Goal: Task Accomplishment & Management: Use online tool/utility

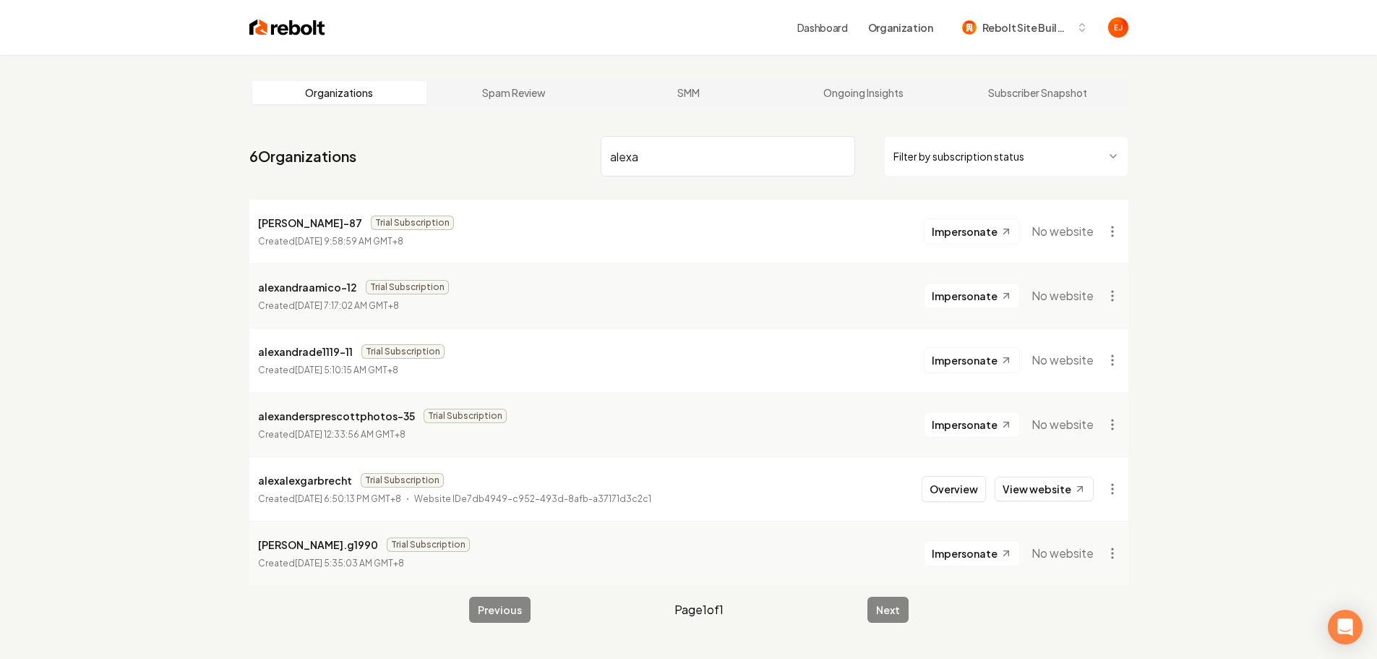
type input "alexap"
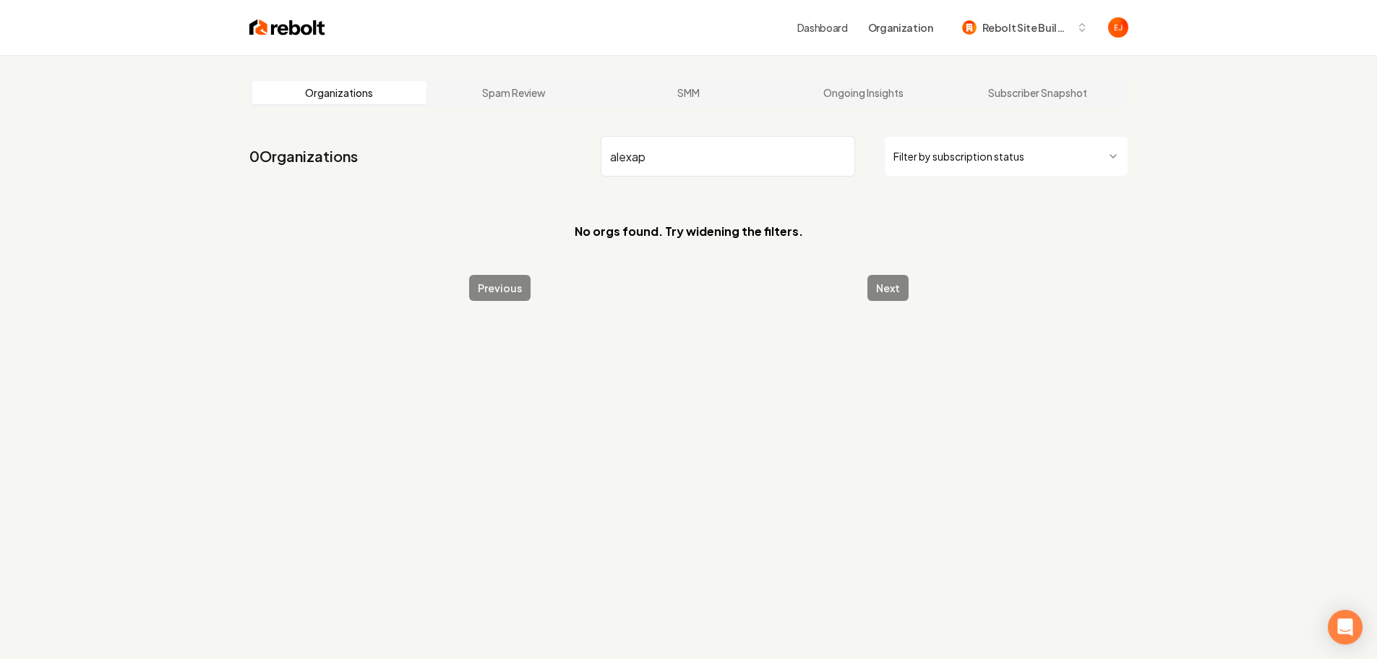
click at [839, 155] on input "alexap" at bounding box center [728, 156] width 255 height 40
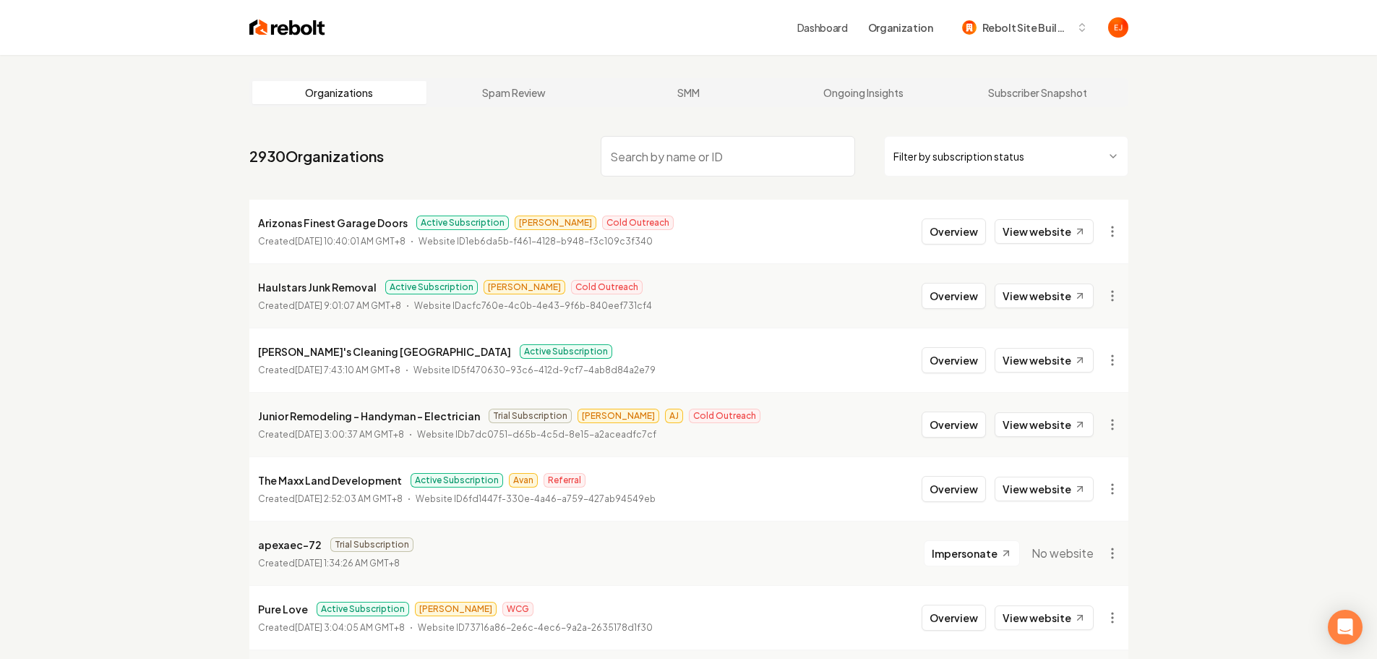
click at [745, 149] on input "search" at bounding box center [728, 156] width 255 height 40
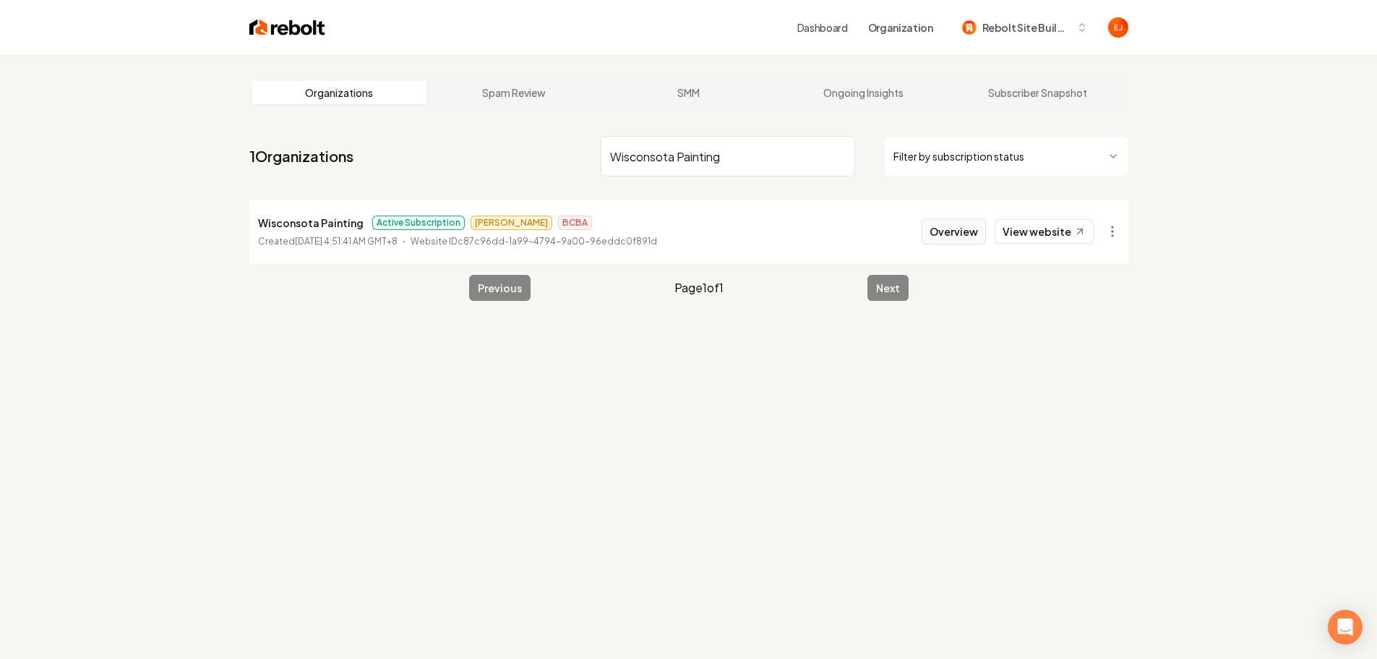
type input "Wisconsota Painting"
click at [944, 237] on button "Overview" at bounding box center [954, 231] width 64 height 26
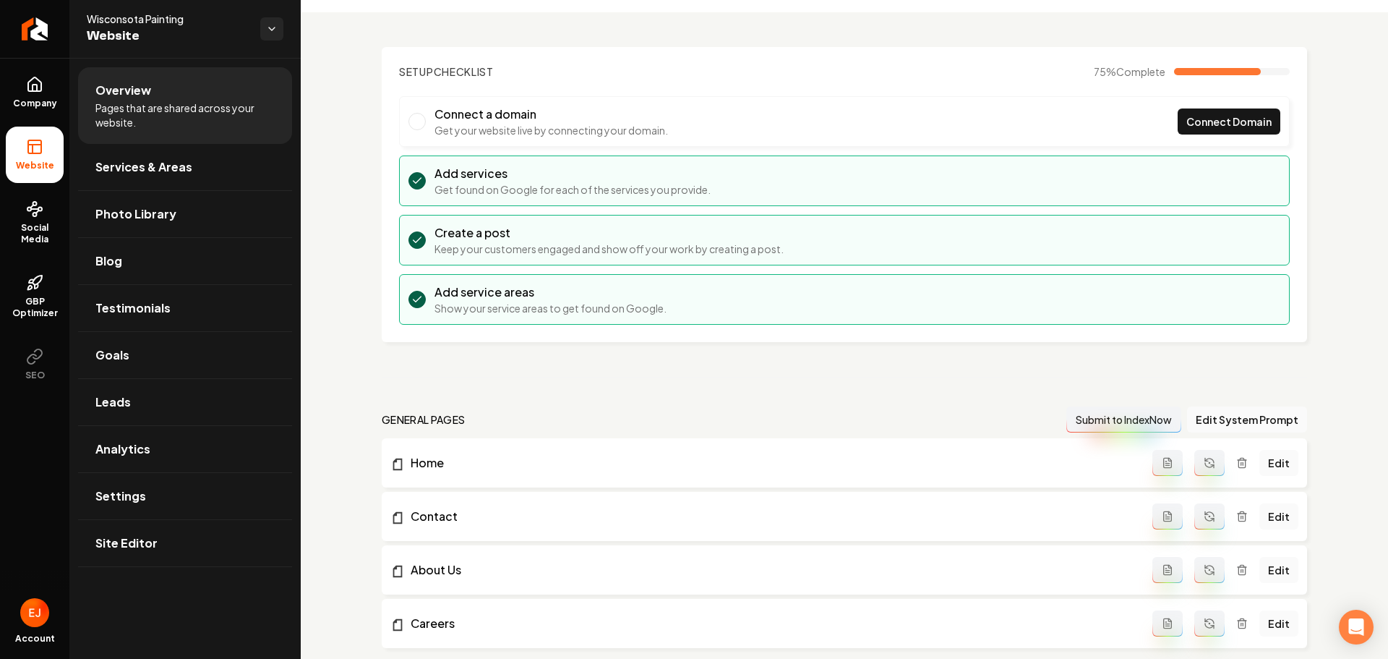
scroll to position [217, 0]
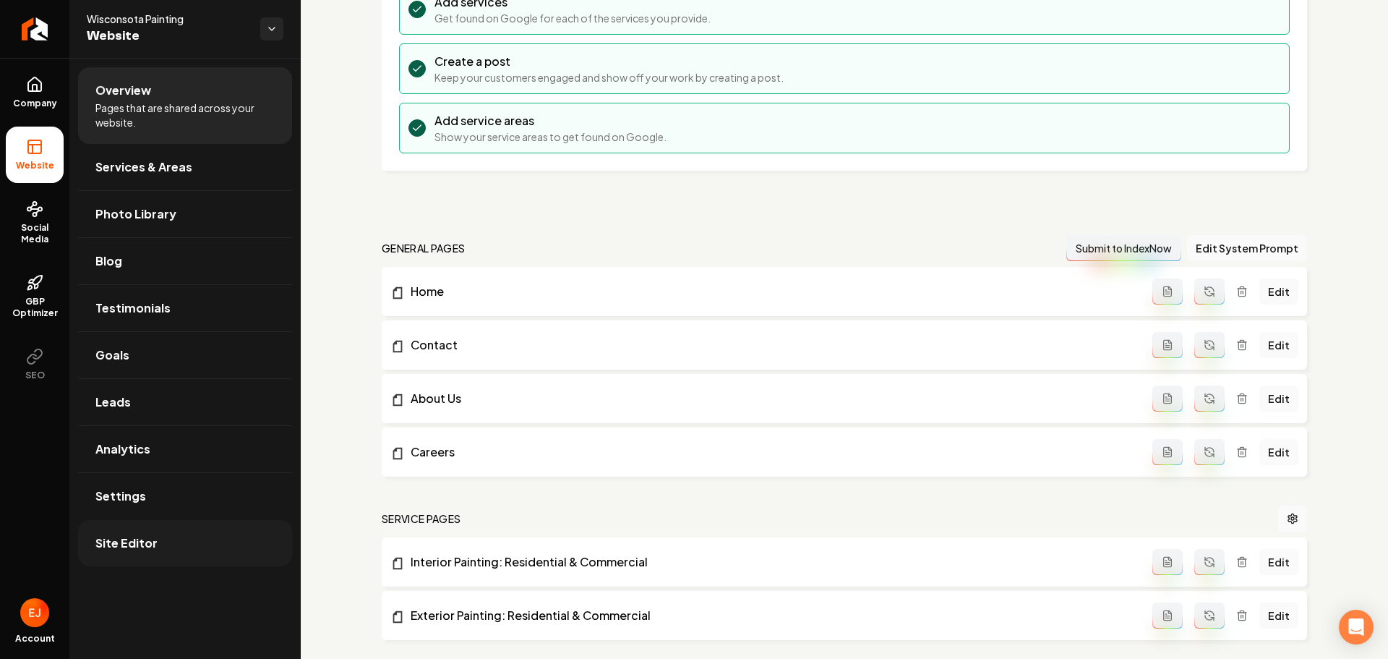
click at [165, 546] on link "Site Editor" at bounding box center [185, 543] width 214 height 46
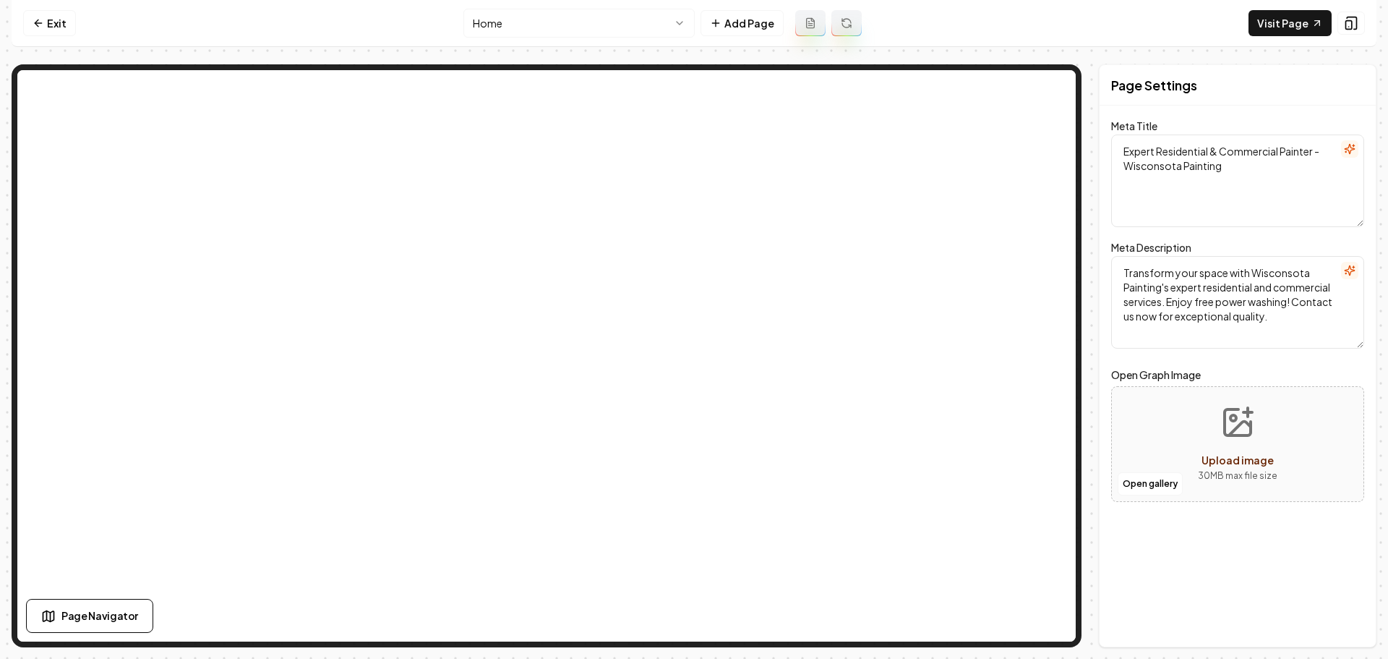
click at [683, 27] on html "Computer Required This feature is only available on a computer. Please switch t…" at bounding box center [694, 329] width 1388 height 659
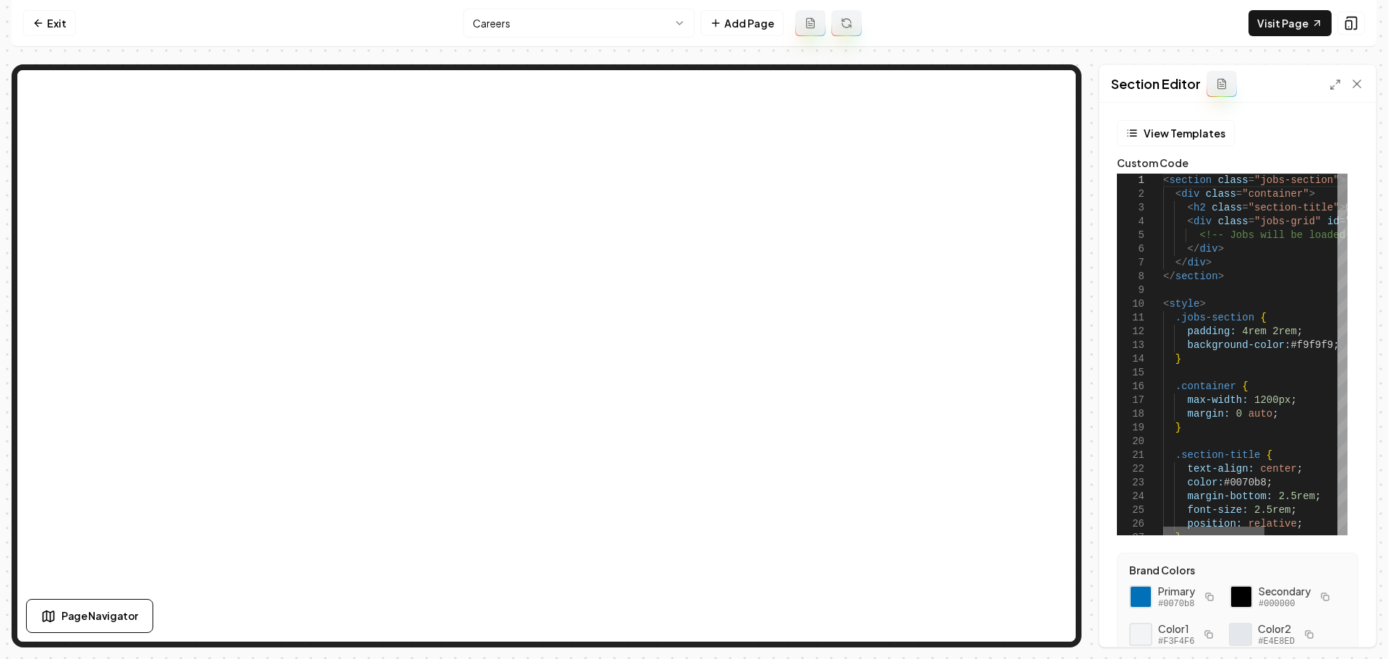
click at [1163, 529] on div at bounding box center [1213, 530] width 101 height 9
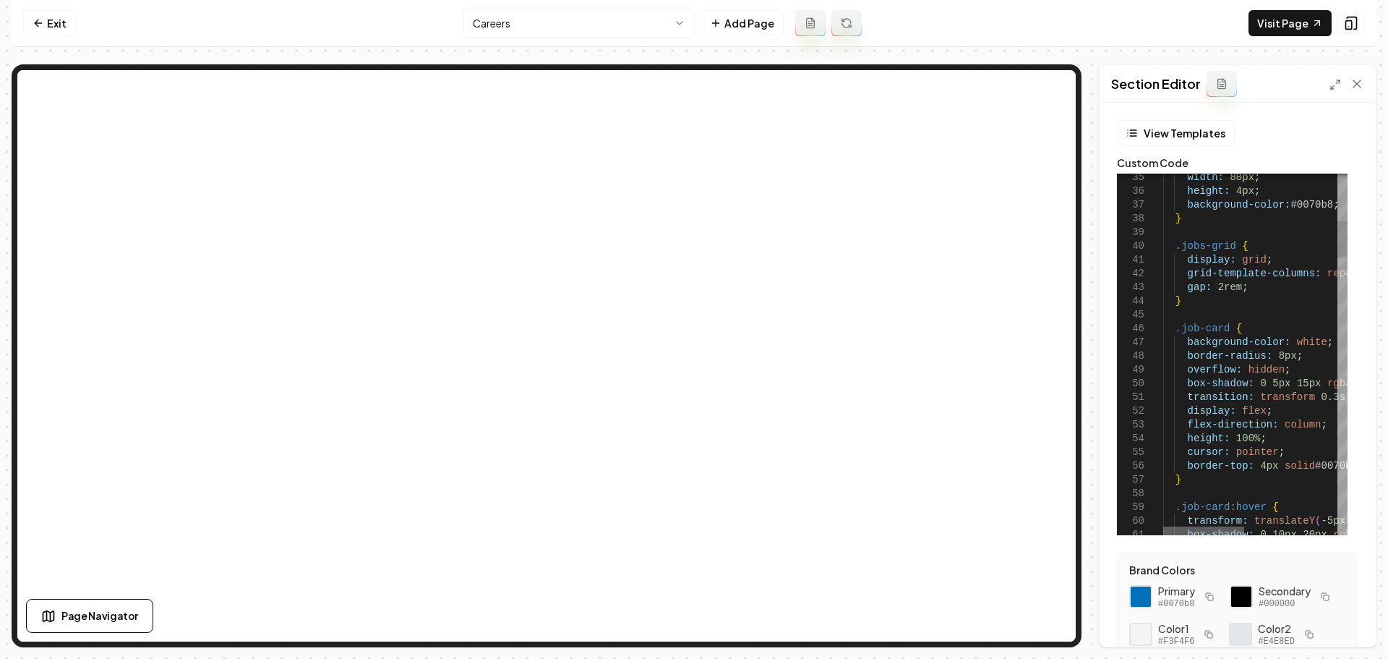
click at [1223, 535] on div at bounding box center [1203, 530] width 81 height 9
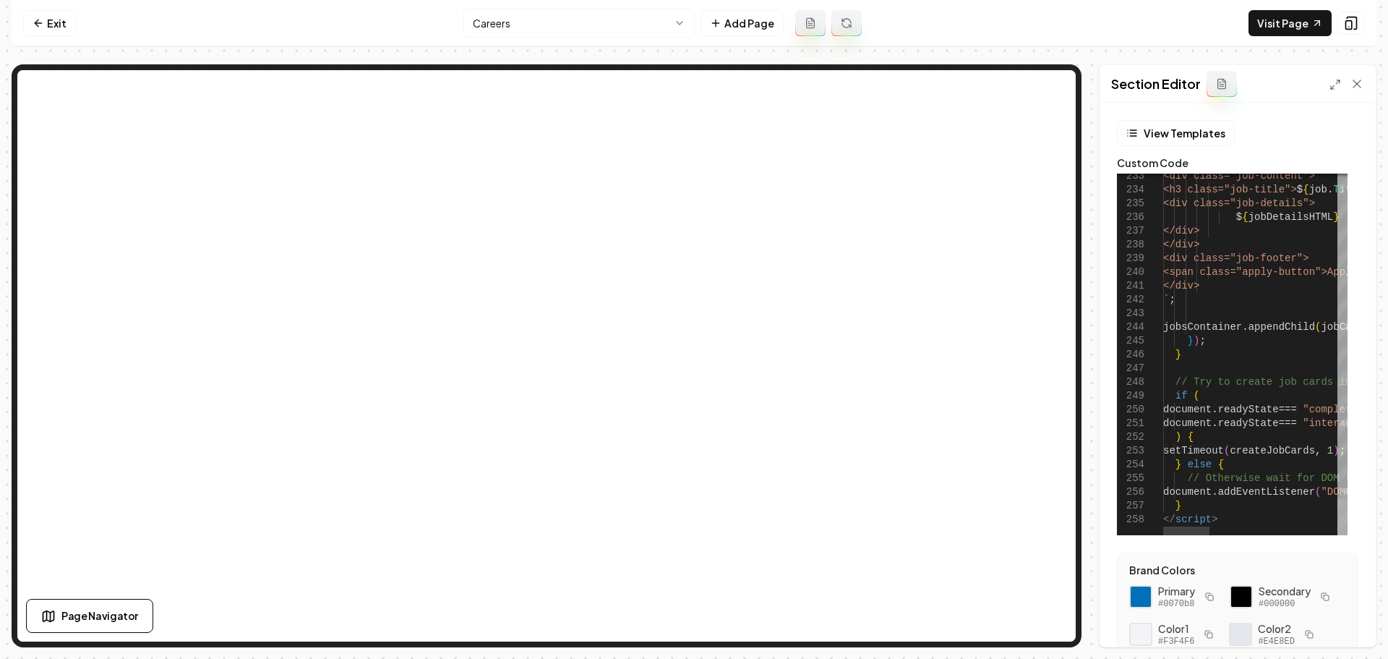
click at [1340, 535] on div at bounding box center [1343, 517] width 10 height 36
click at [1199, 535] on div at bounding box center [1194, 530] width 46 height 9
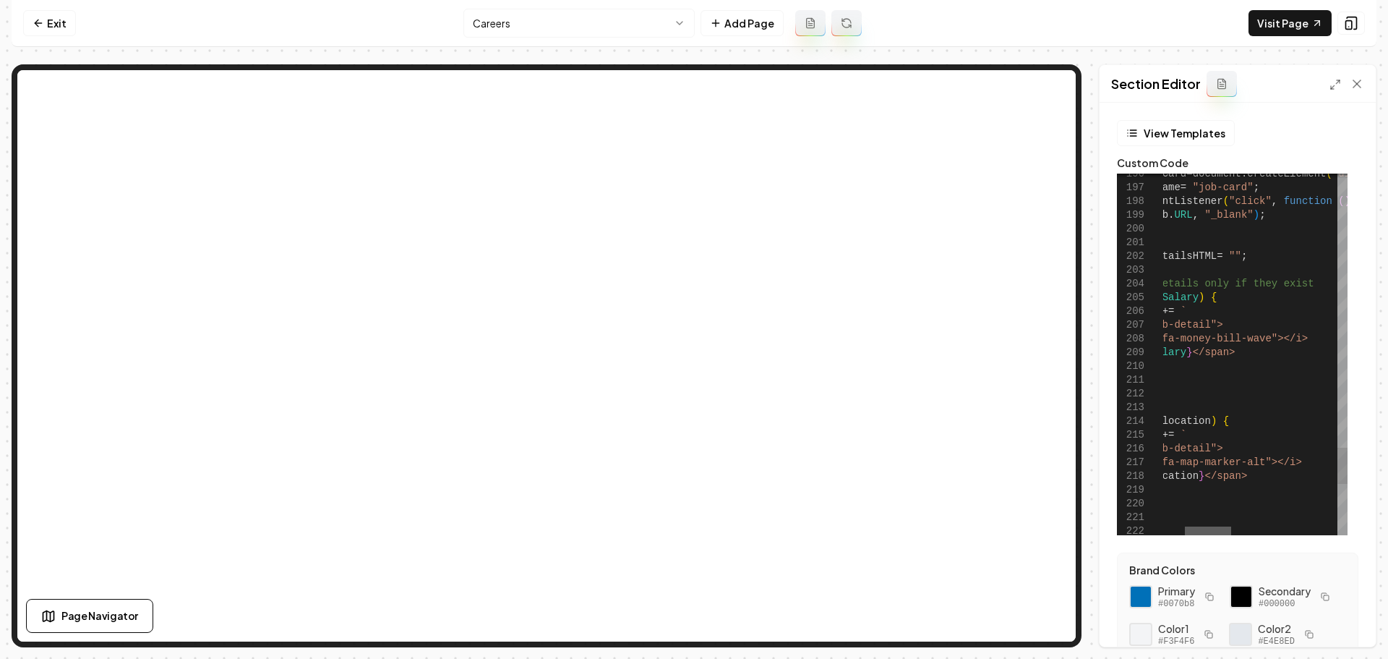
click at [1223, 535] on div at bounding box center [1208, 530] width 46 height 9
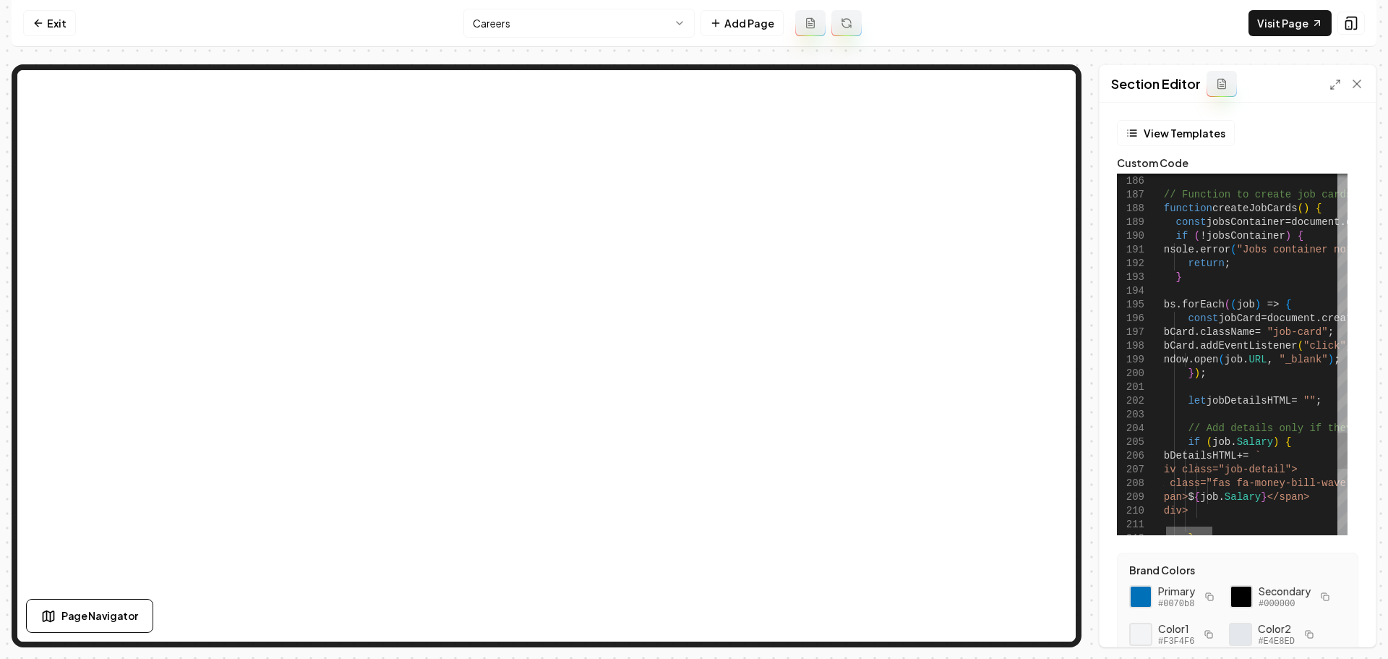
click at [1189, 534] on div at bounding box center [1189, 530] width 46 height 9
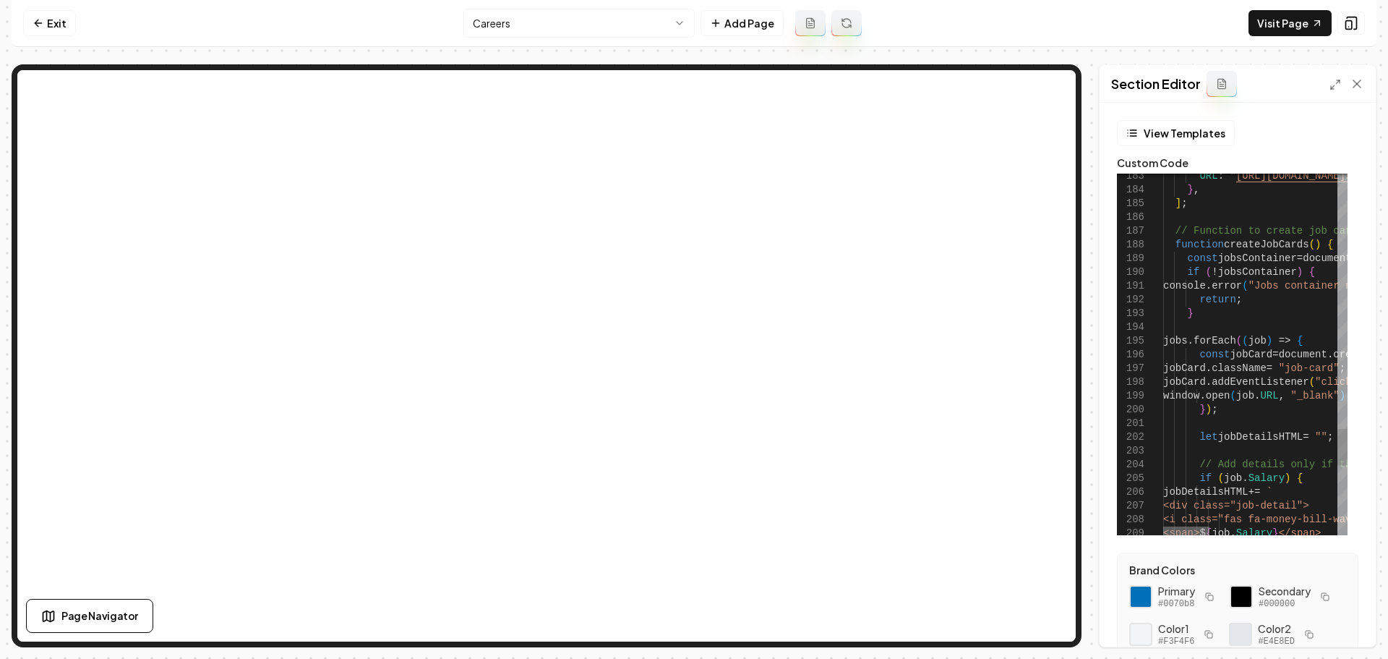
click at [1164, 535] on div at bounding box center [1186, 530] width 46 height 9
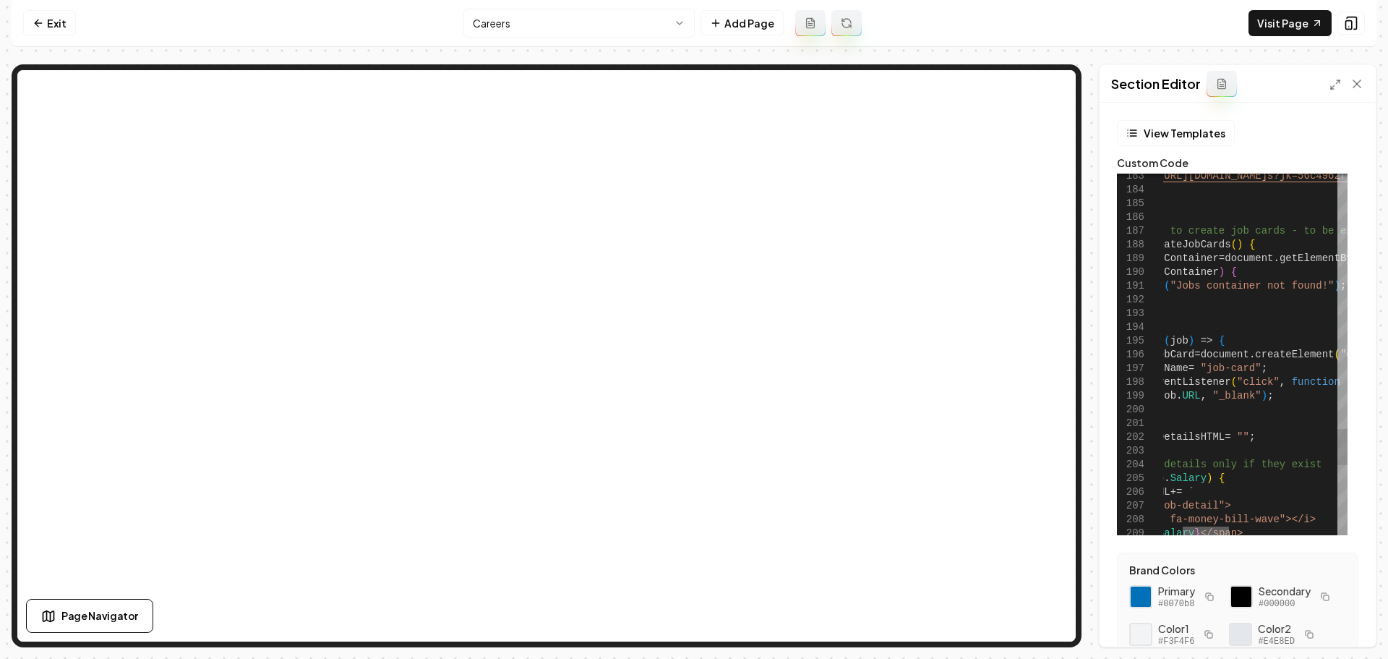
click at [1205, 535] on div at bounding box center [1206, 530] width 46 height 9
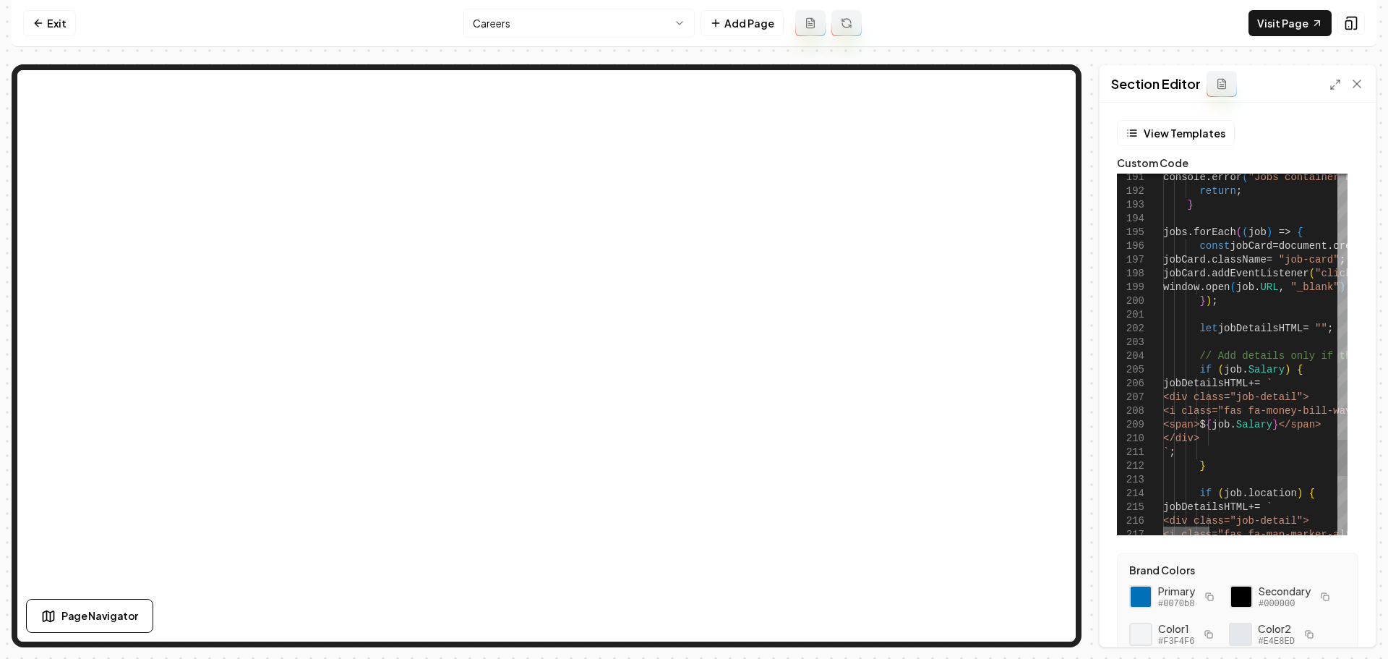
click at [1177, 535] on div at bounding box center [1186, 530] width 46 height 9
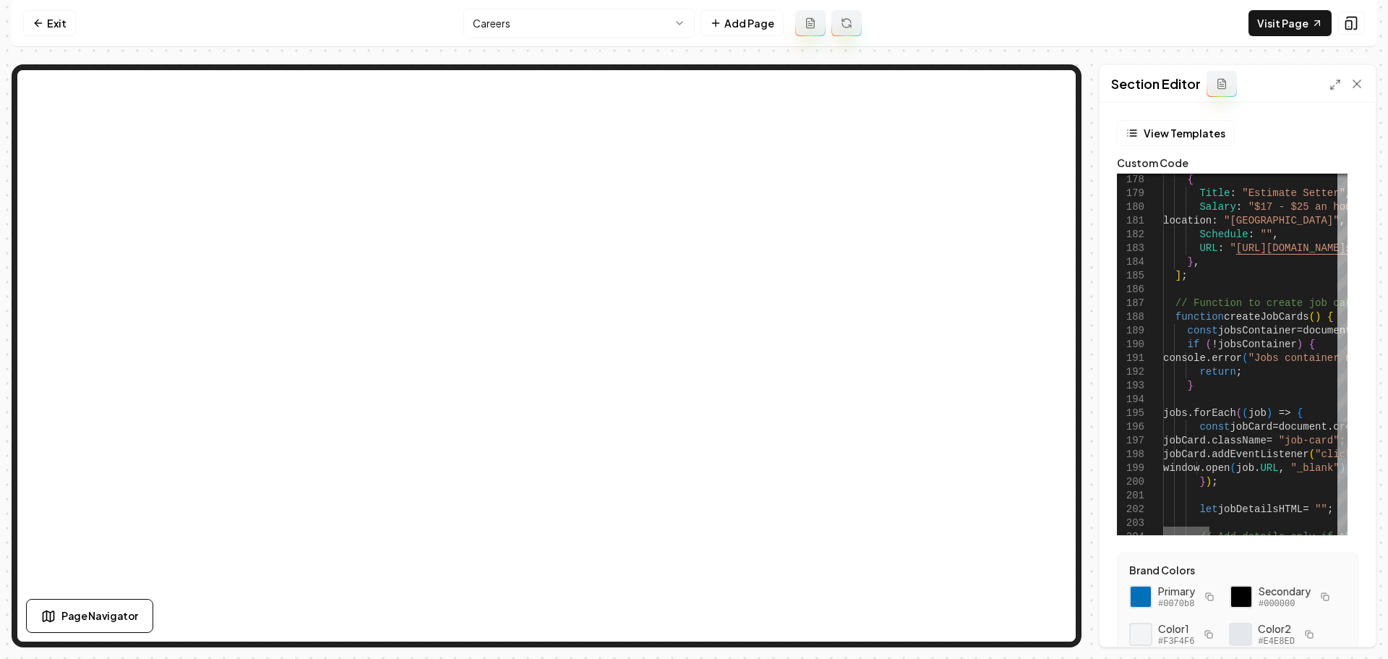
click at [1182, 532] on div at bounding box center [1186, 530] width 46 height 9
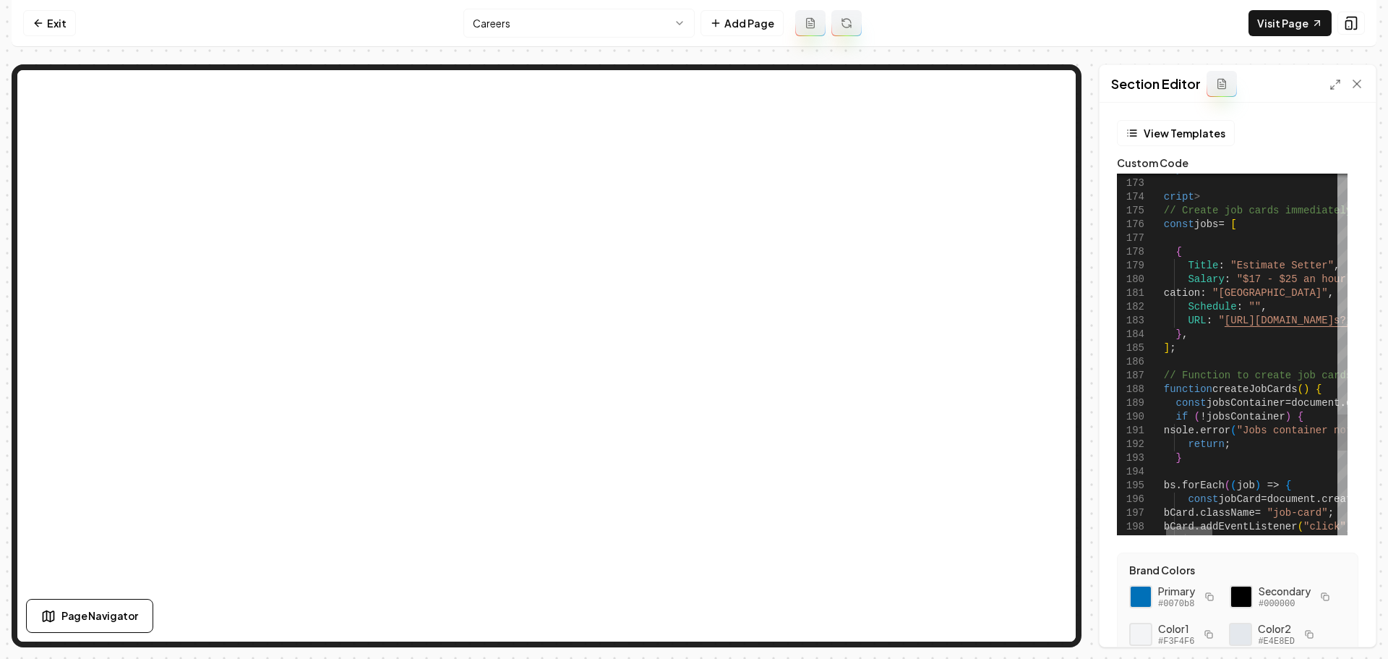
click at [1179, 526] on div at bounding box center [1189, 530] width 46 height 9
click at [54, 18] on link "Exit" at bounding box center [49, 23] width 53 height 26
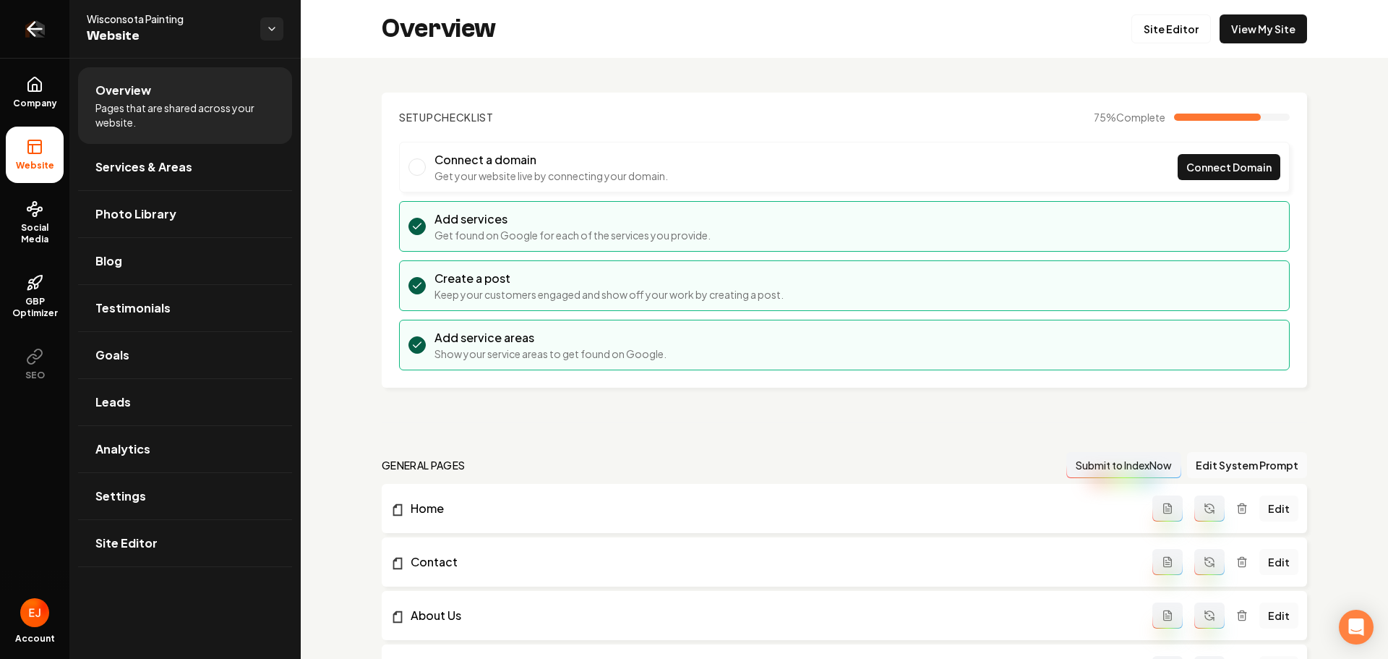
click at [42, 33] on icon "Return to dashboard" at bounding box center [34, 28] width 23 height 23
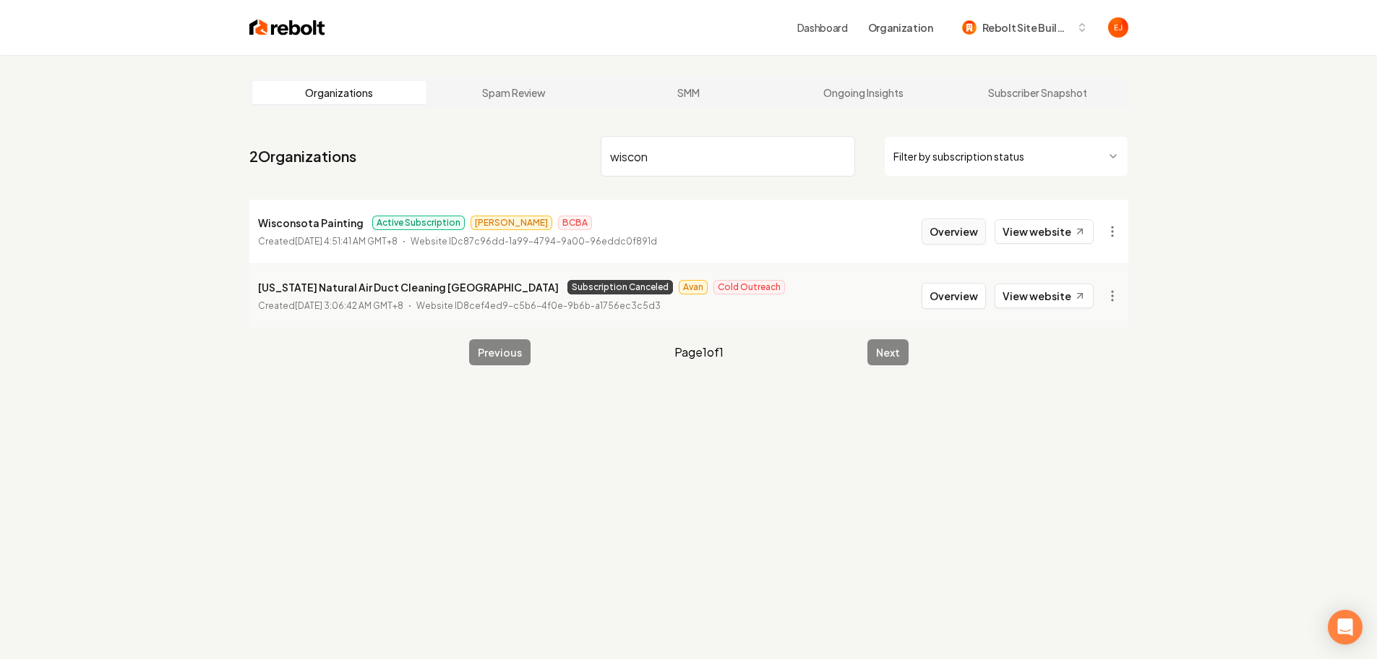
type input "wiscon"
click at [955, 238] on button "Overview" at bounding box center [954, 231] width 64 height 26
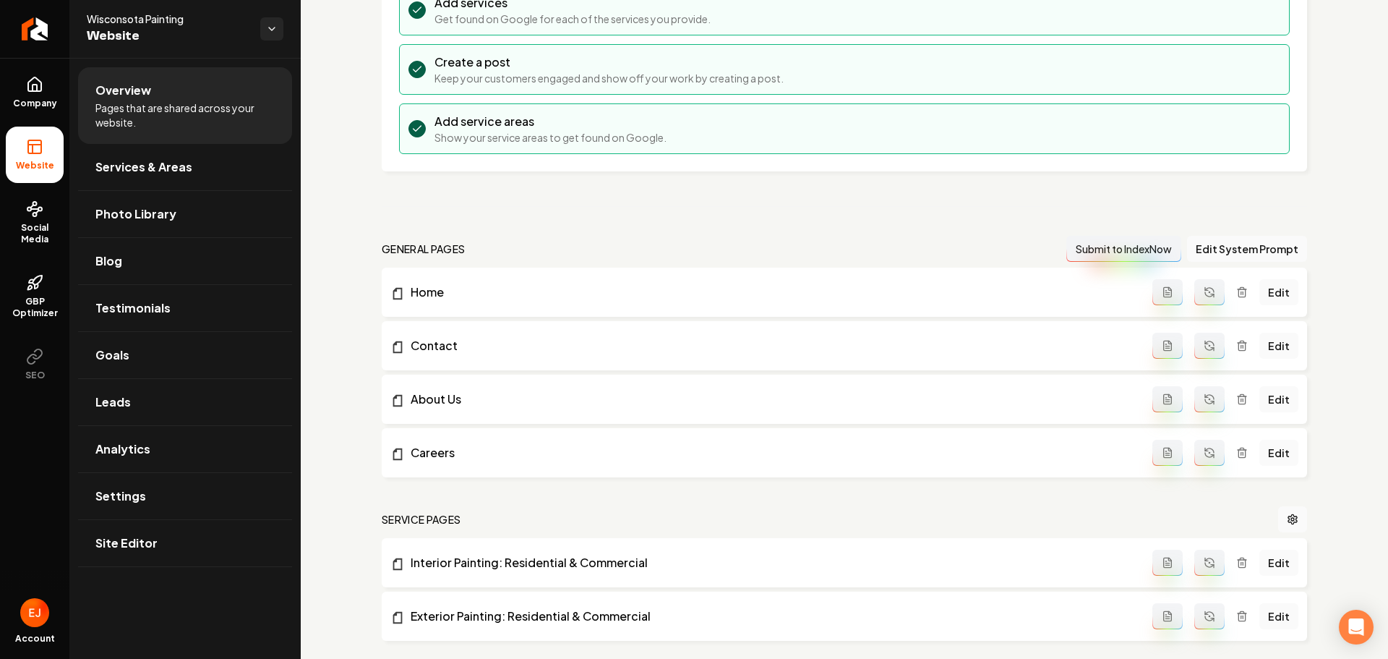
scroll to position [217, 0]
click at [1270, 450] on link "Edit" at bounding box center [1279, 452] width 39 height 26
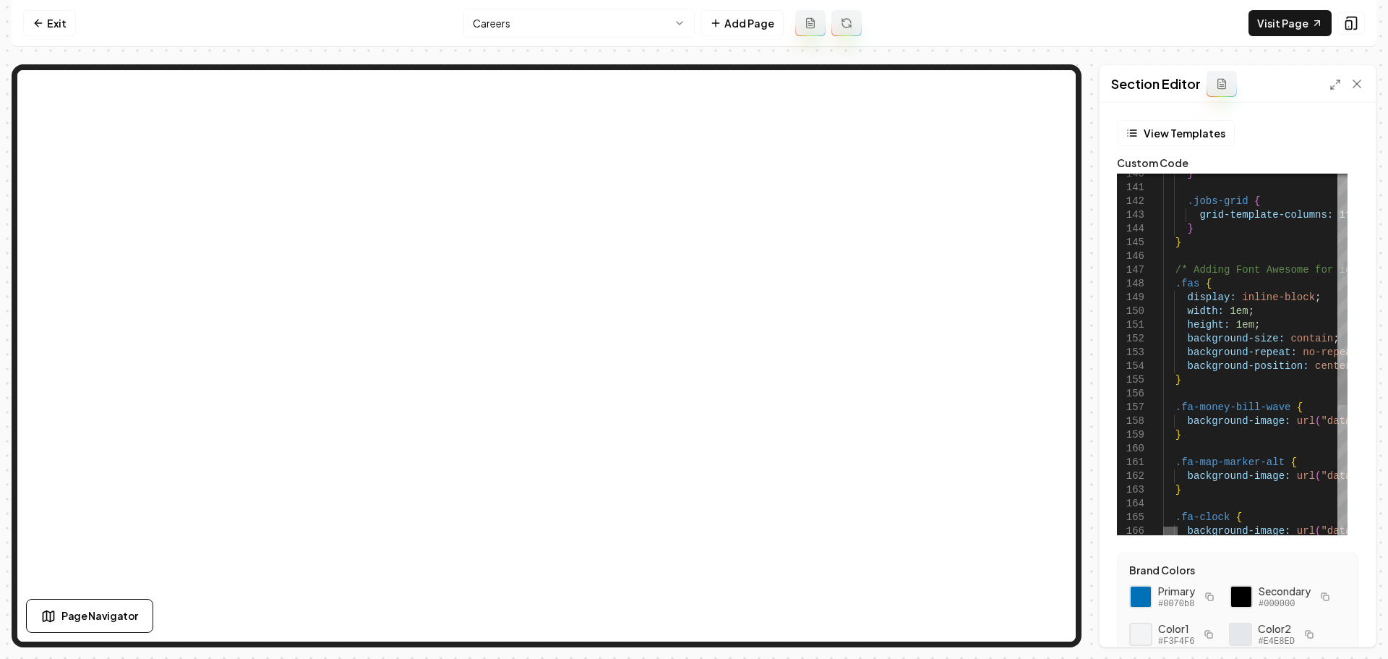
click at [1173, 531] on div at bounding box center [1170, 530] width 14 height 9
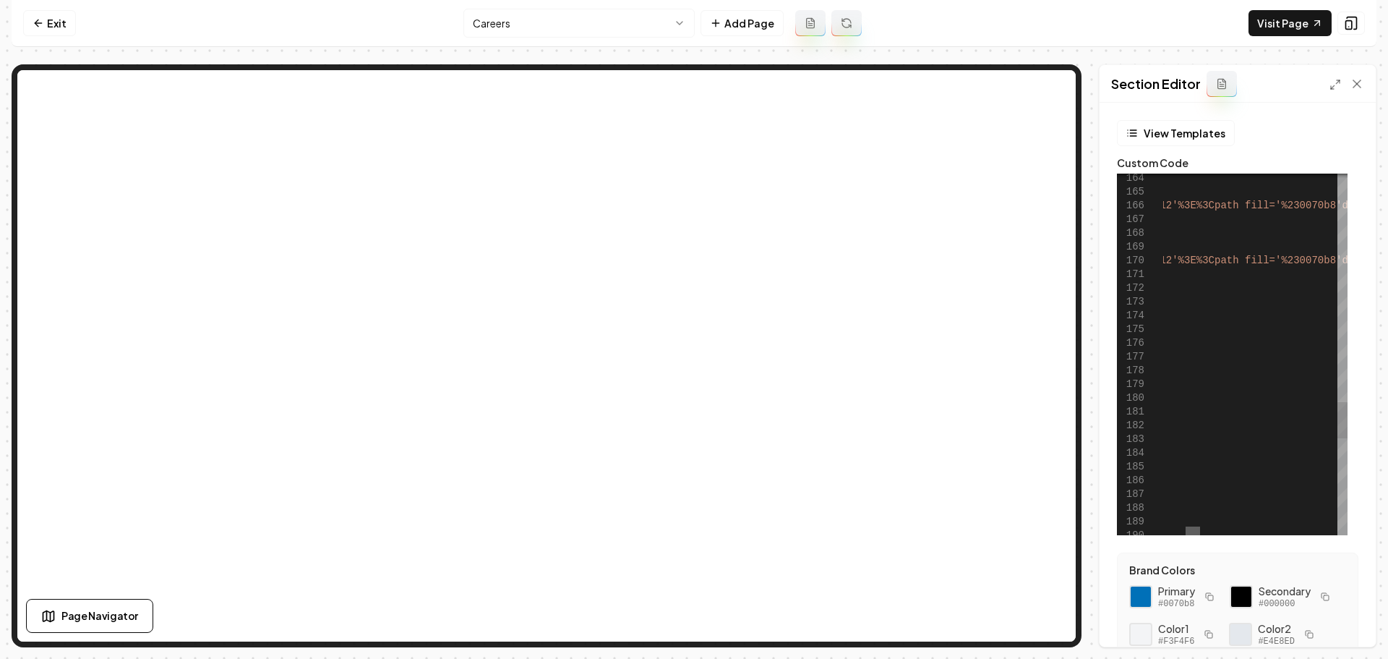
click at [1190, 529] on div at bounding box center [1193, 530] width 14 height 9
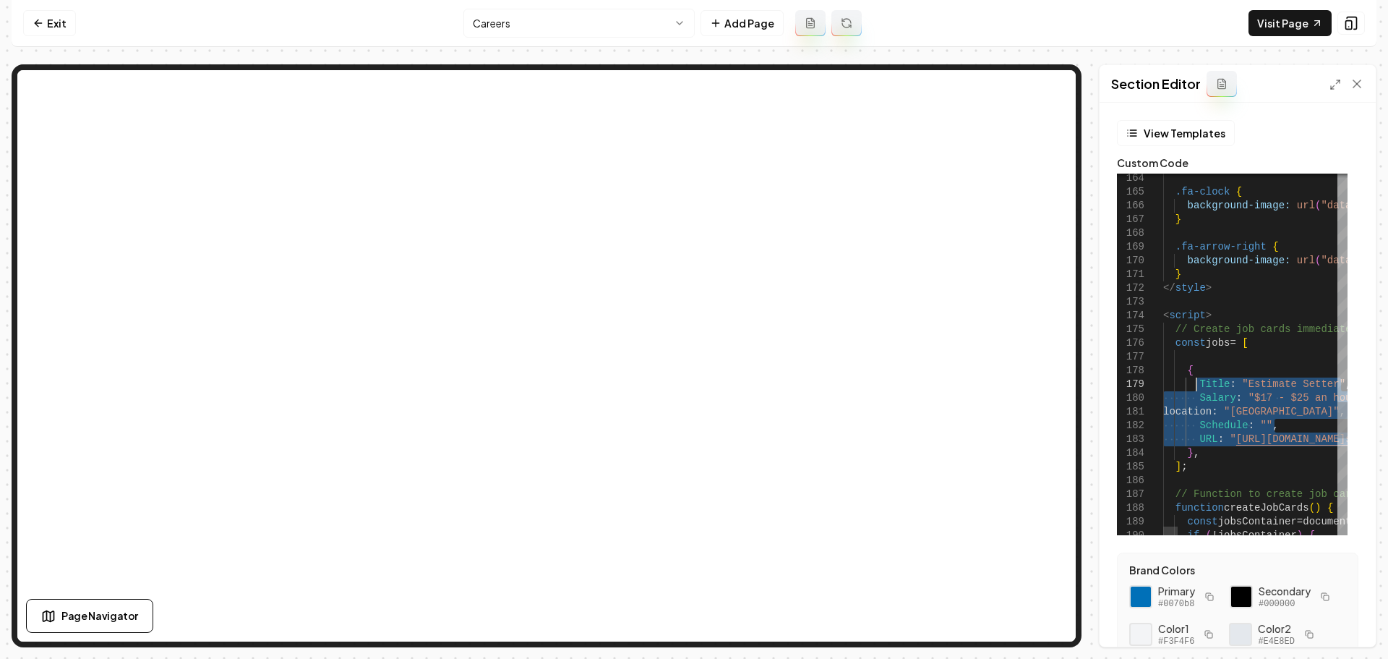
drag, startPoint x: 1322, startPoint y: 440, endPoint x: 1243, endPoint y: 461, distance: 82.4
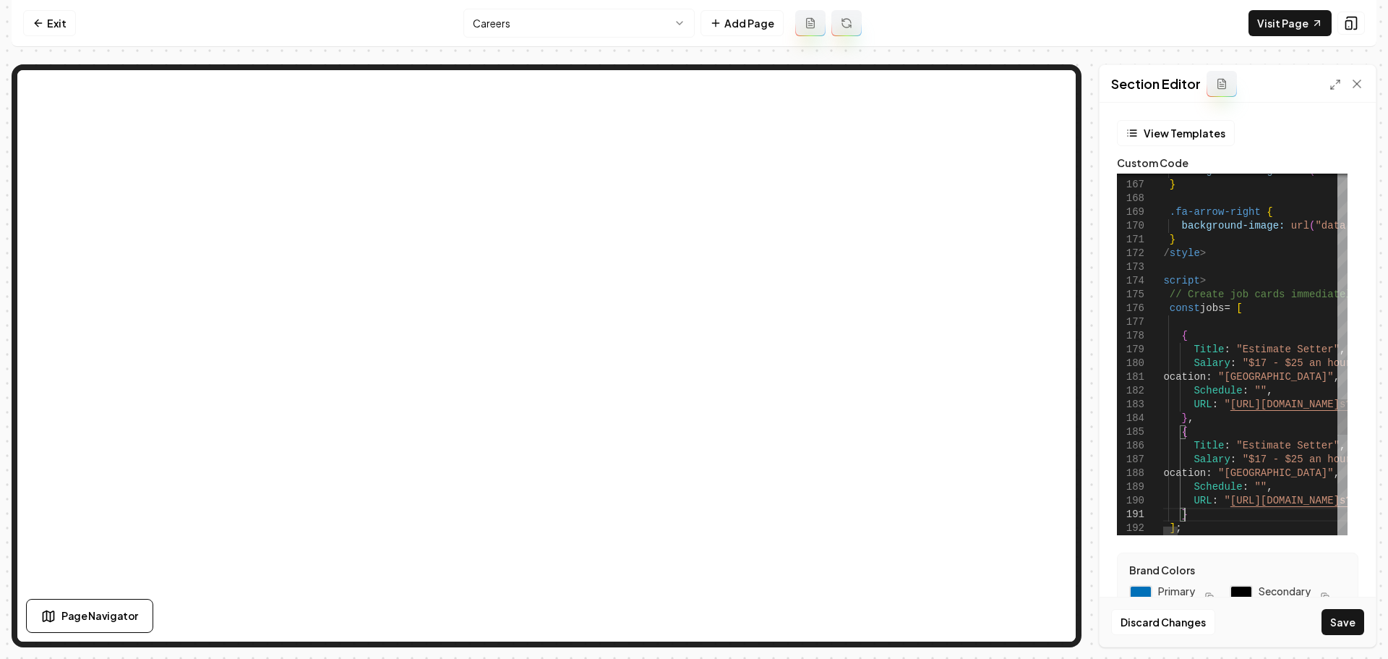
scroll to position [13, 33]
click at [1343, 620] on button "Save" at bounding box center [1343, 622] width 43 height 26
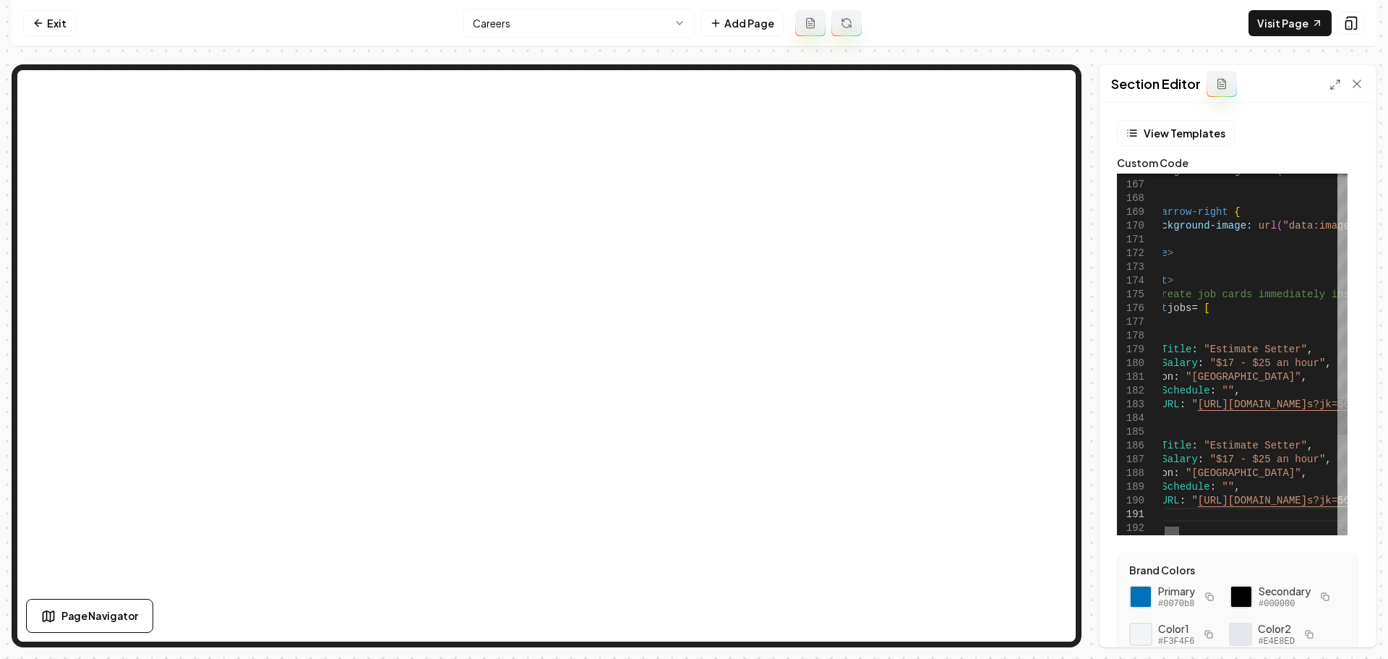
click at [1172, 530] on div at bounding box center [1172, 530] width 14 height 9
drag, startPoint x: 1286, startPoint y: 446, endPoint x: 1204, endPoint y: 450, distance: 82.5
drag, startPoint x: 1304, startPoint y: 458, endPoint x: 1210, endPoint y: 461, distance: 94.0
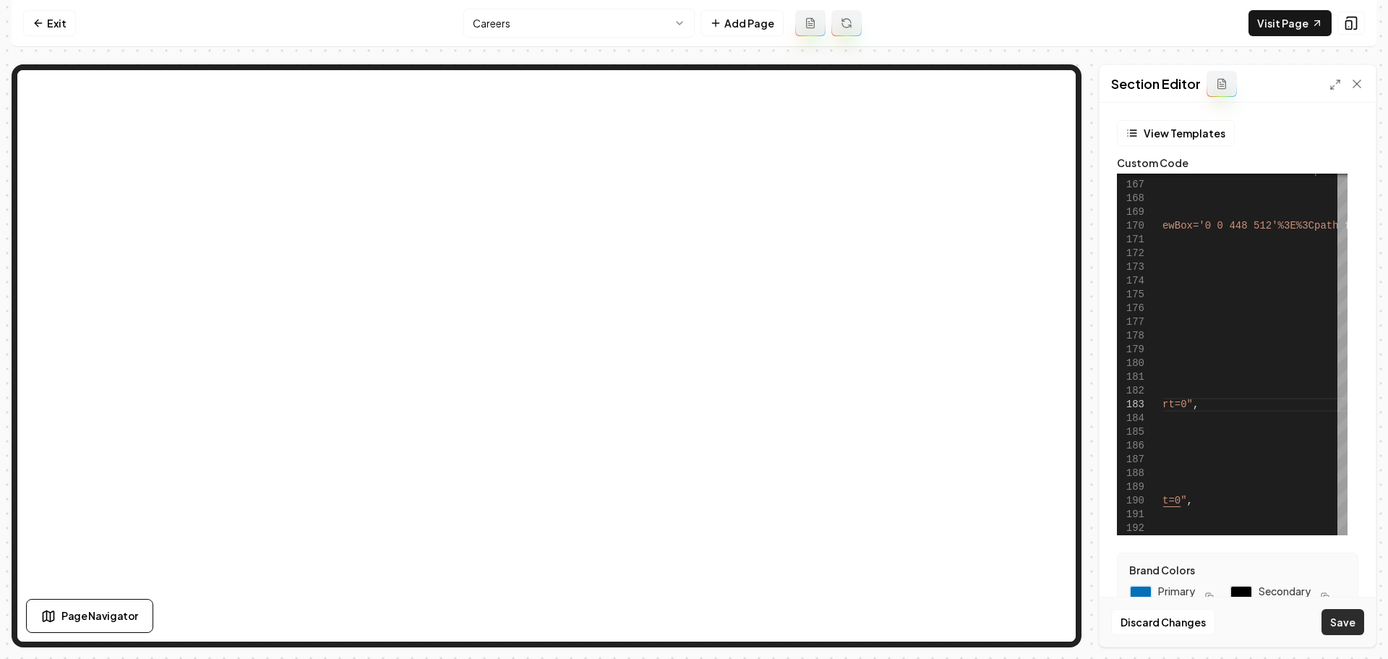
click at [1350, 627] on button "Save" at bounding box center [1343, 622] width 43 height 26
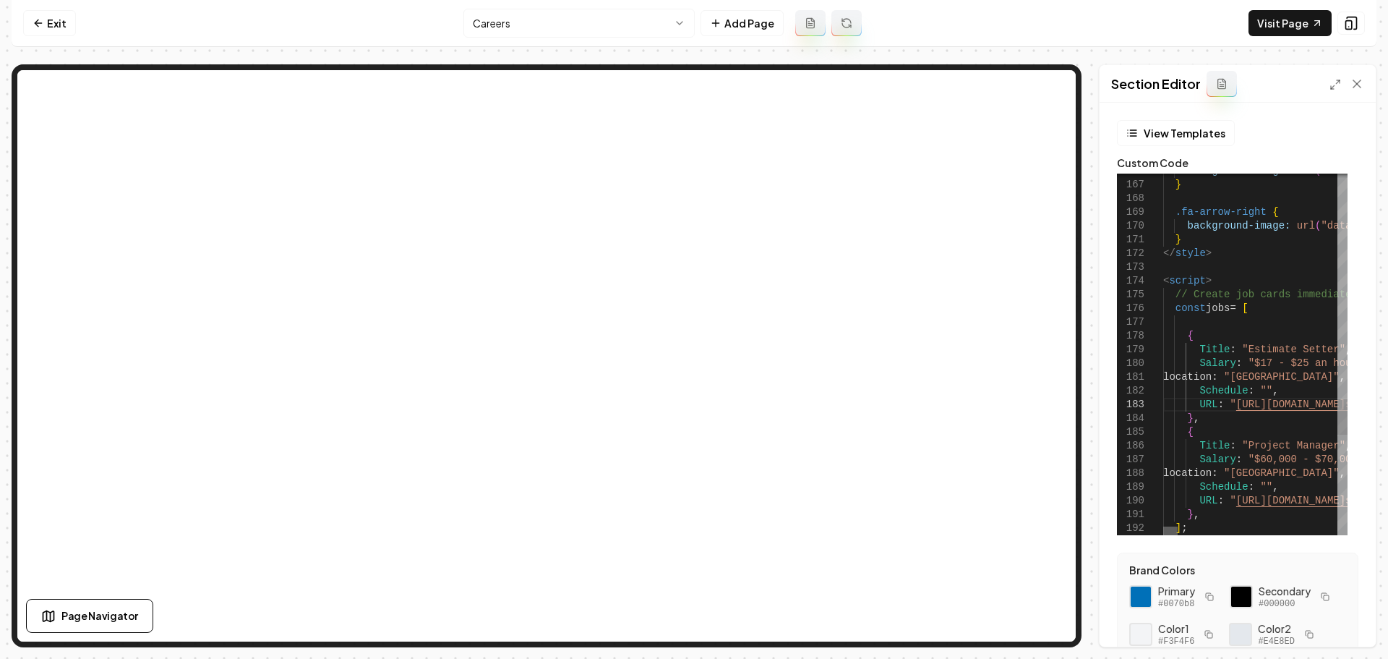
click at [1168, 529] on div at bounding box center [1170, 530] width 14 height 9
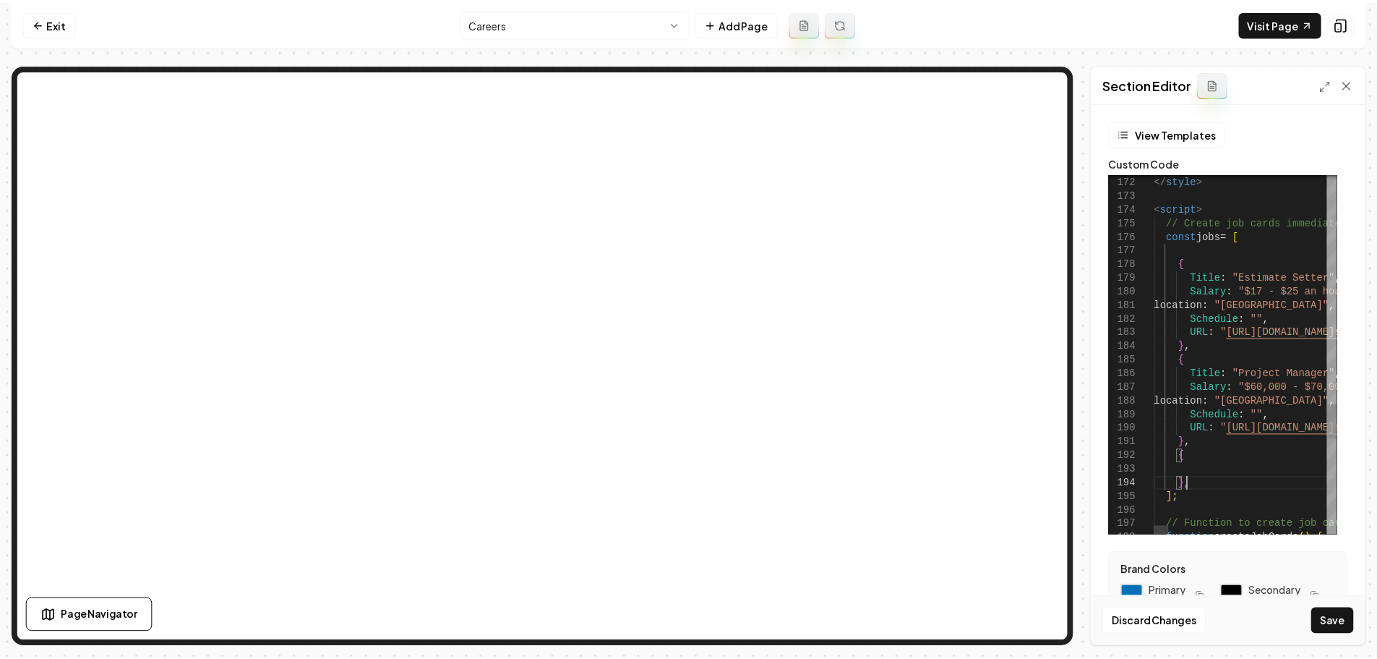
scroll to position [42, 33]
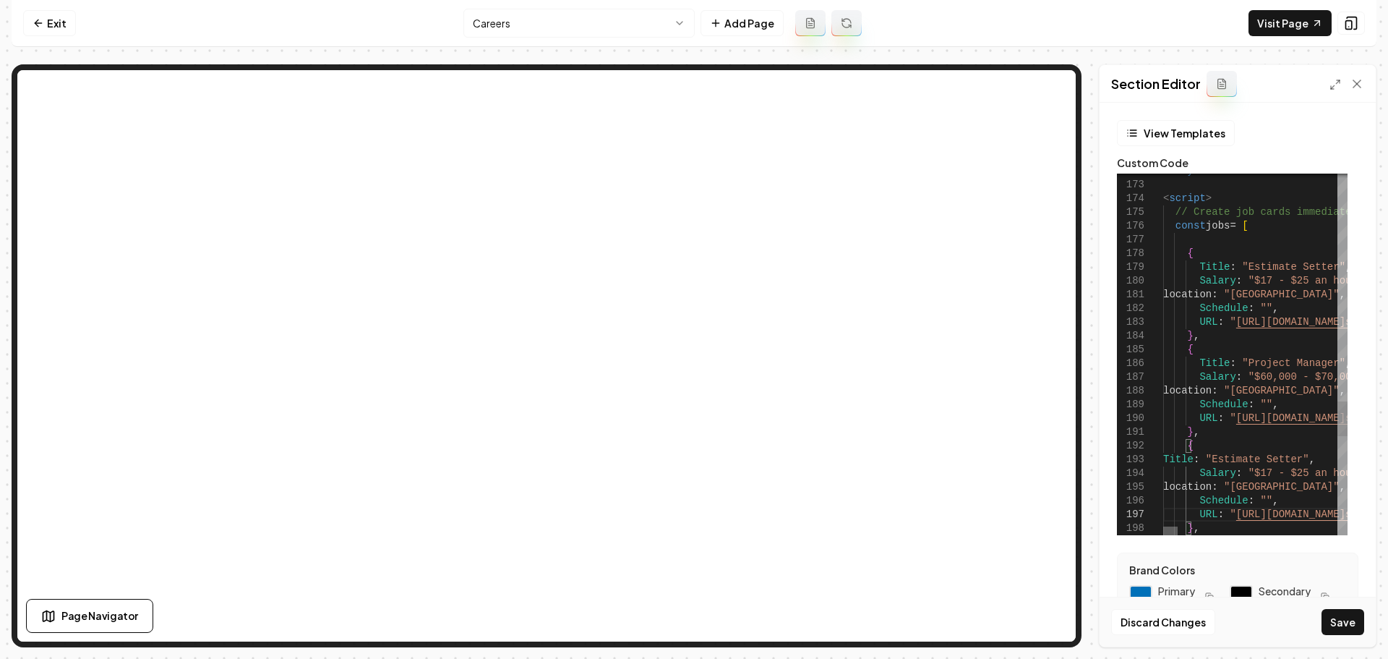
click at [1164, 533] on div at bounding box center [1170, 530] width 14 height 9
drag, startPoint x: 1292, startPoint y: 460, endPoint x: 1208, endPoint y: 459, distance: 83.9
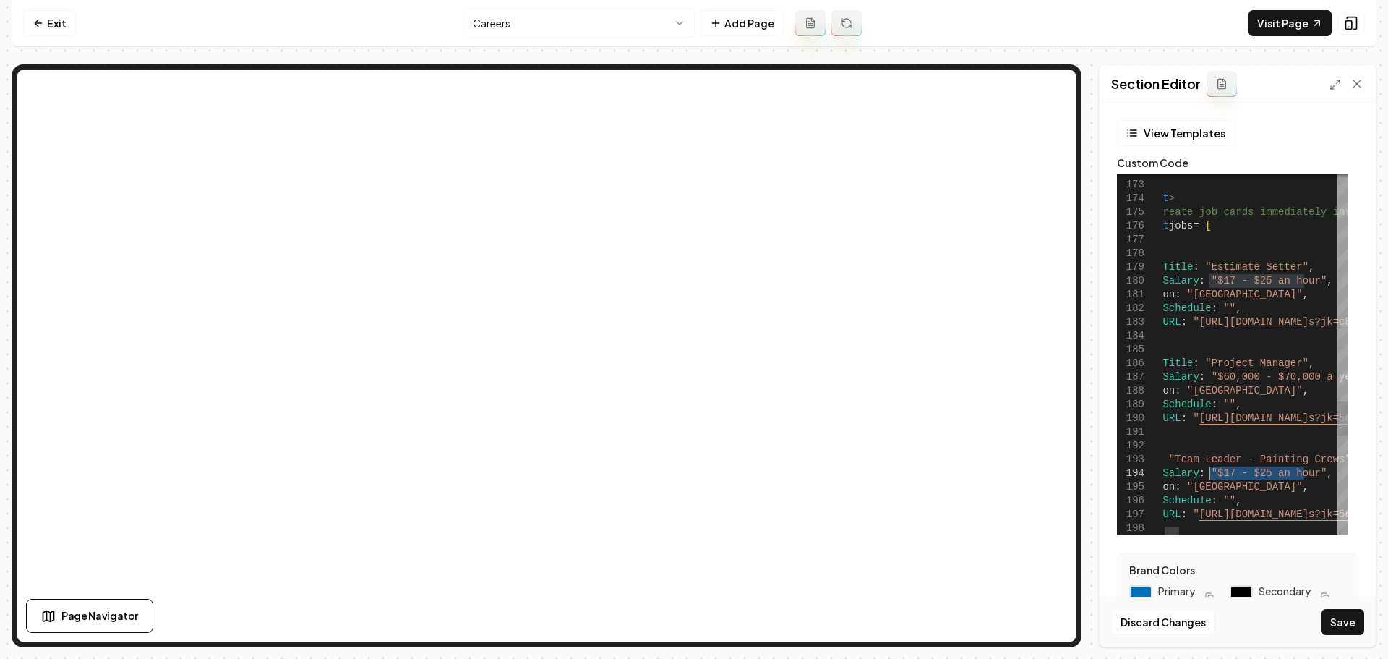
drag, startPoint x: 1307, startPoint y: 469, endPoint x: 1211, endPoint y: 471, distance: 95.5
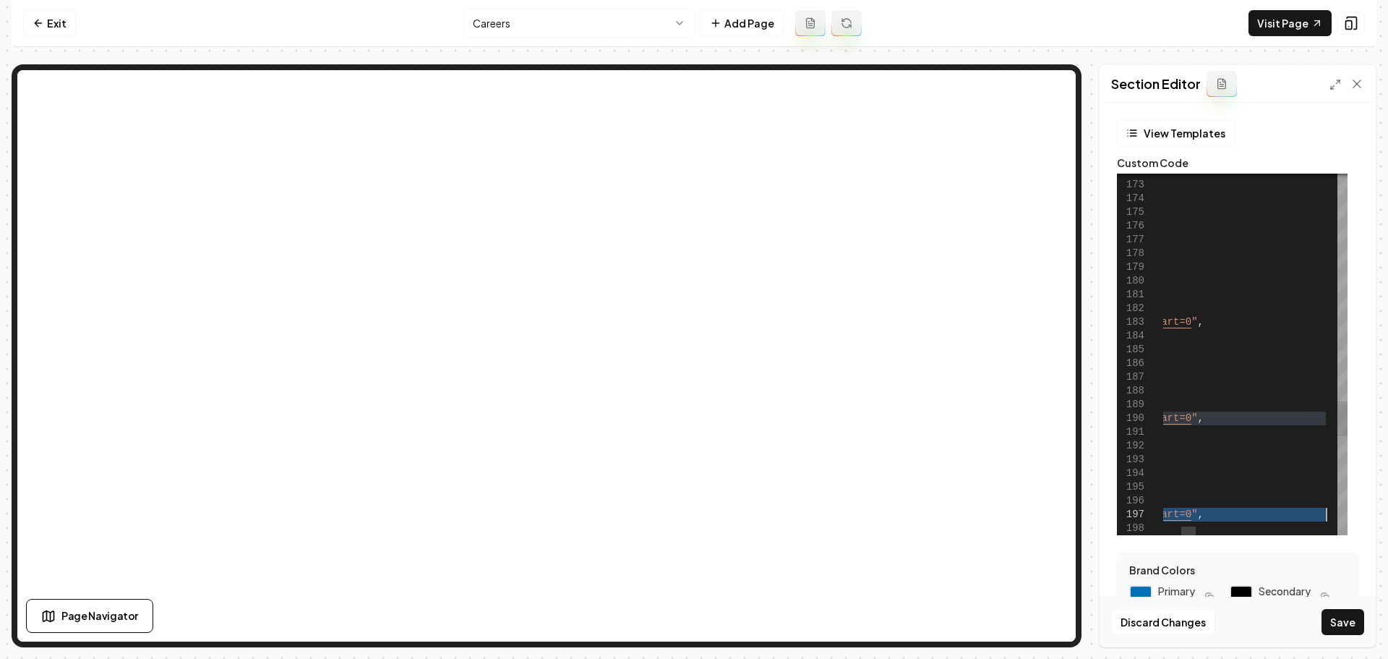
drag, startPoint x: 1194, startPoint y: 518, endPoint x: 1327, endPoint y: 521, distance: 133.8
type textarea "**********"
click at [1346, 623] on button "Save" at bounding box center [1343, 622] width 43 height 26
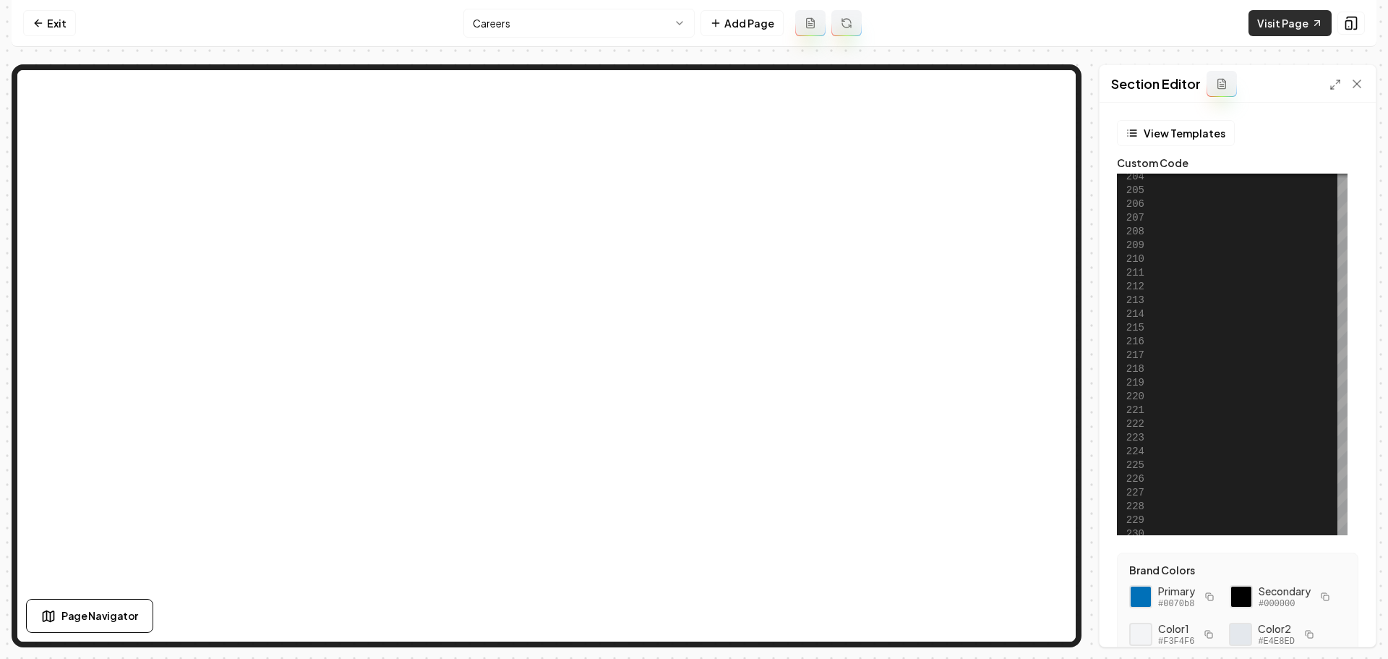
click at [1287, 27] on link "Visit Page" at bounding box center [1290, 23] width 83 height 26
click at [39, 25] on icon at bounding box center [39, 23] width 12 height 12
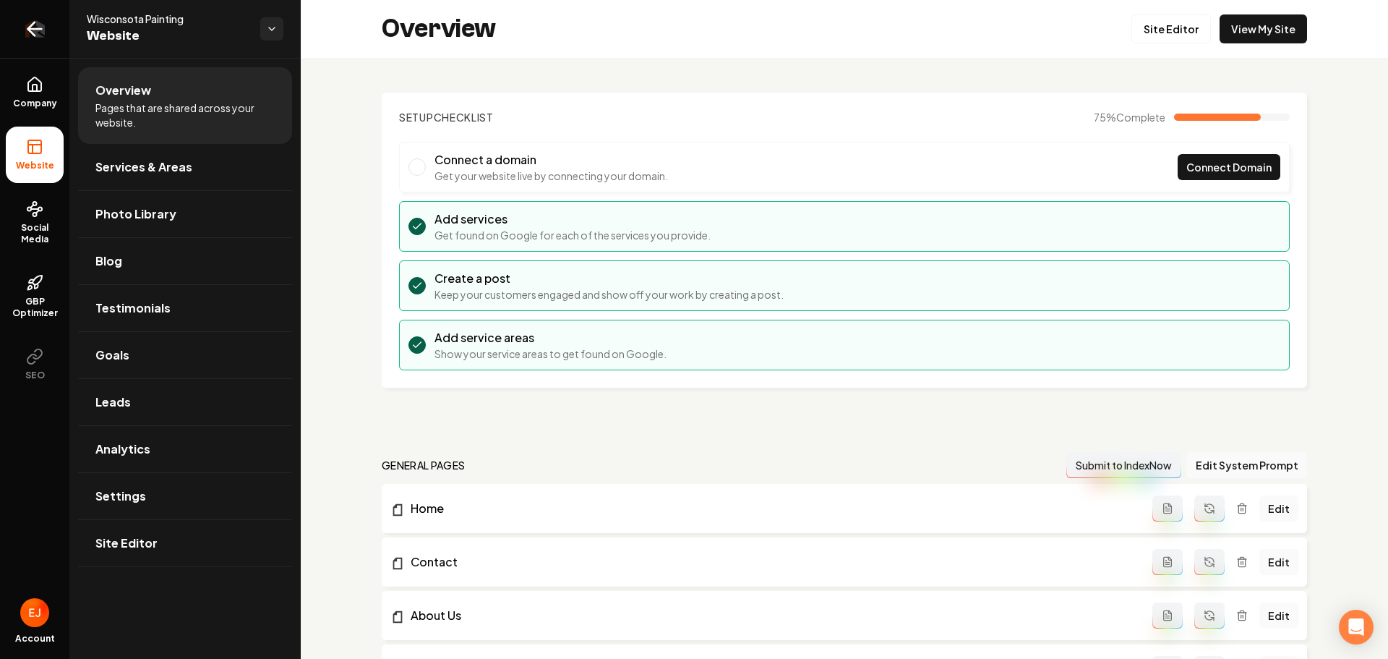
click at [35, 31] on icon "Return to dashboard" at bounding box center [34, 28] width 23 height 23
